Goal: Check status: Check status

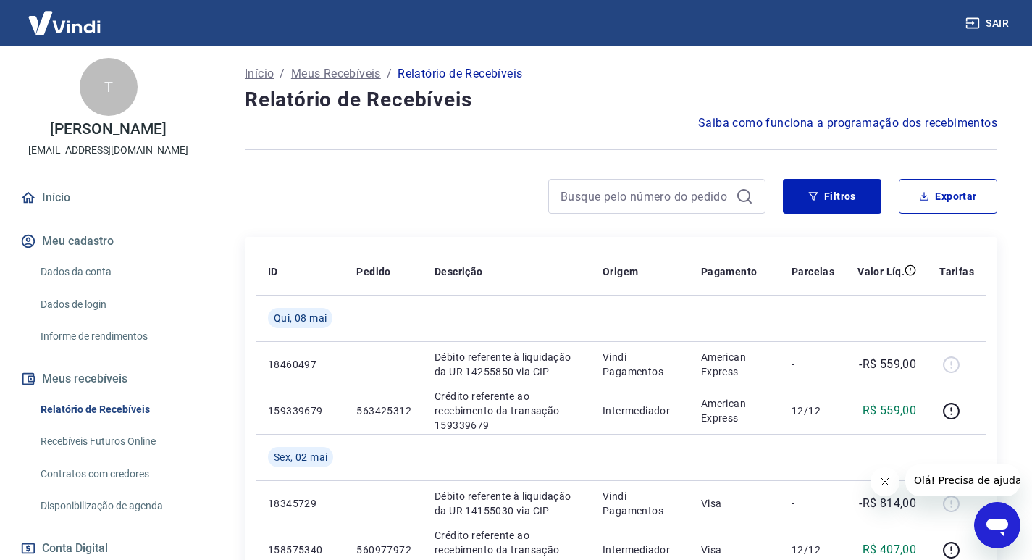
scroll to position [145, 0]
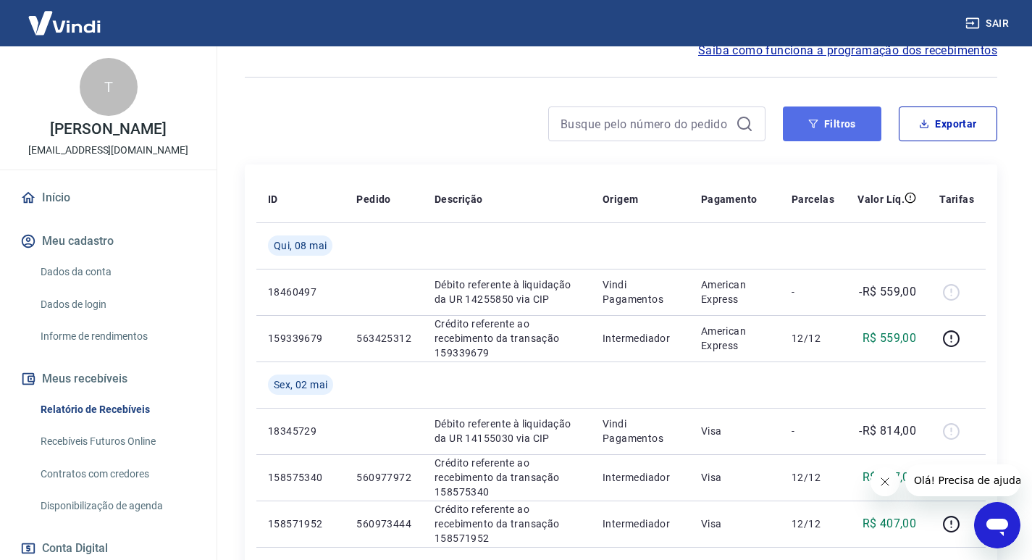
click at [843, 127] on button "Filtros" at bounding box center [832, 123] width 98 height 35
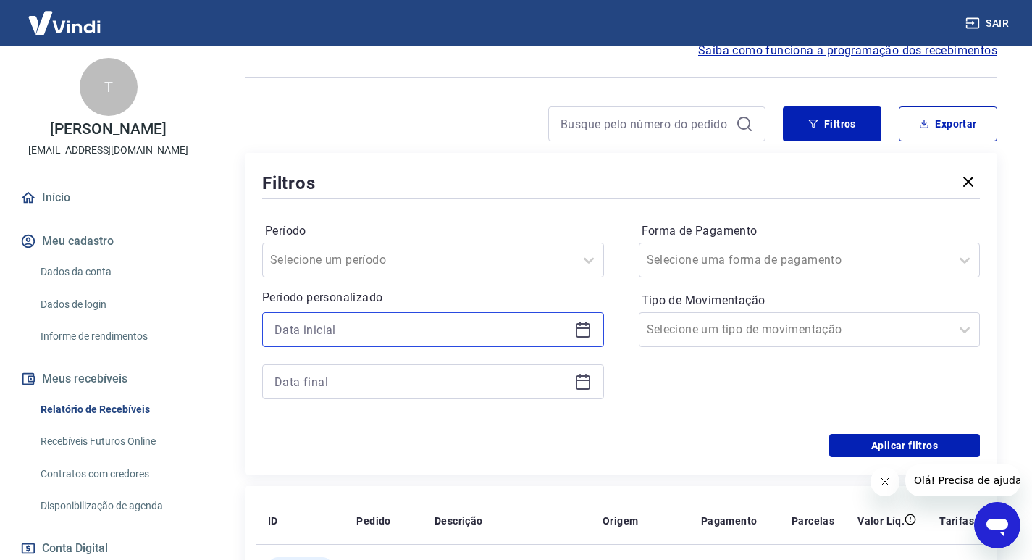
click at [450, 329] on input at bounding box center [421, 330] width 294 height 22
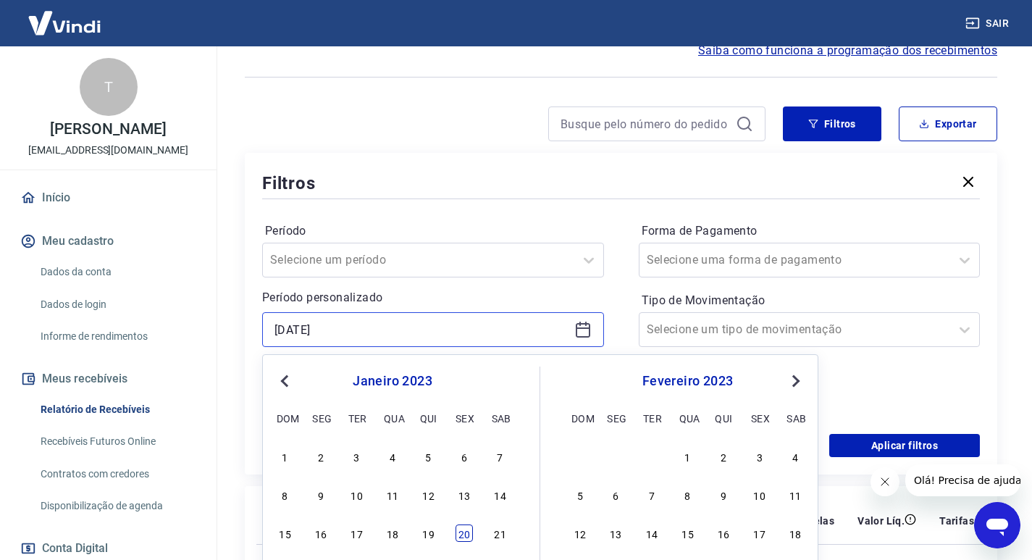
type input "[DATE]"
click at [464, 534] on div "20" at bounding box center [463, 532] width 17 height 17
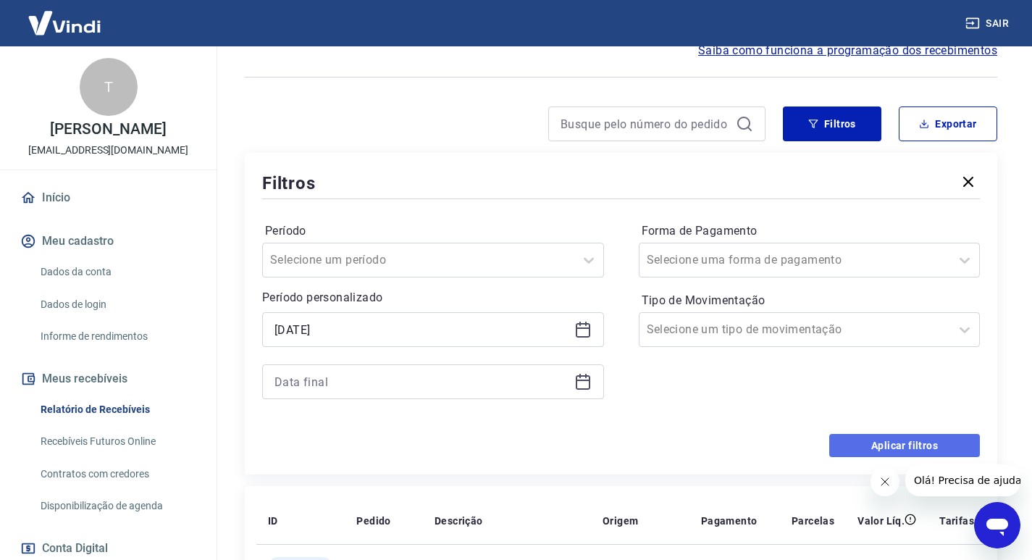
click at [855, 441] on button "Aplicar filtros" at bounding box center [904, 445] width 151 height 23
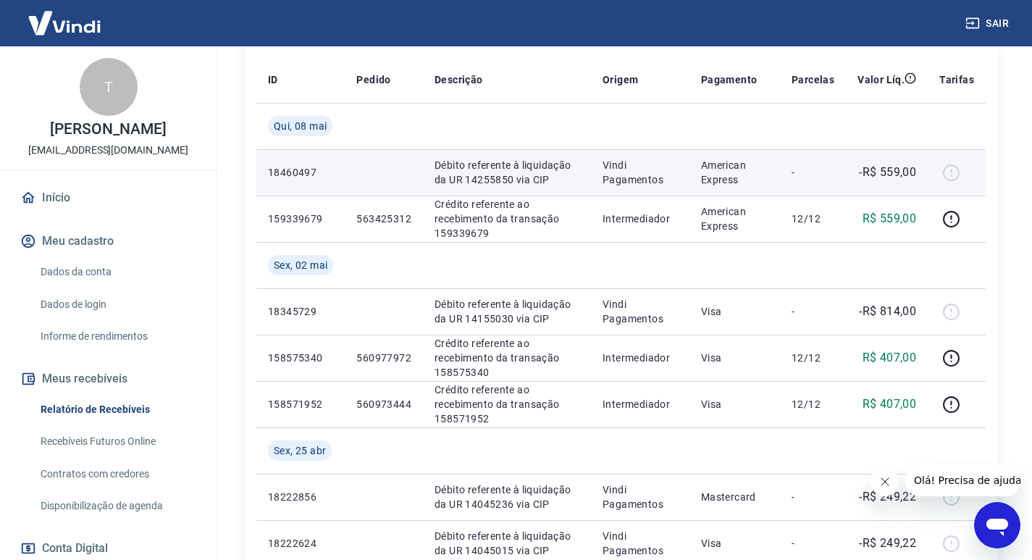
scroll to position [290, 0]
